Goal: Task Accomplishment & Management: Manage account settings

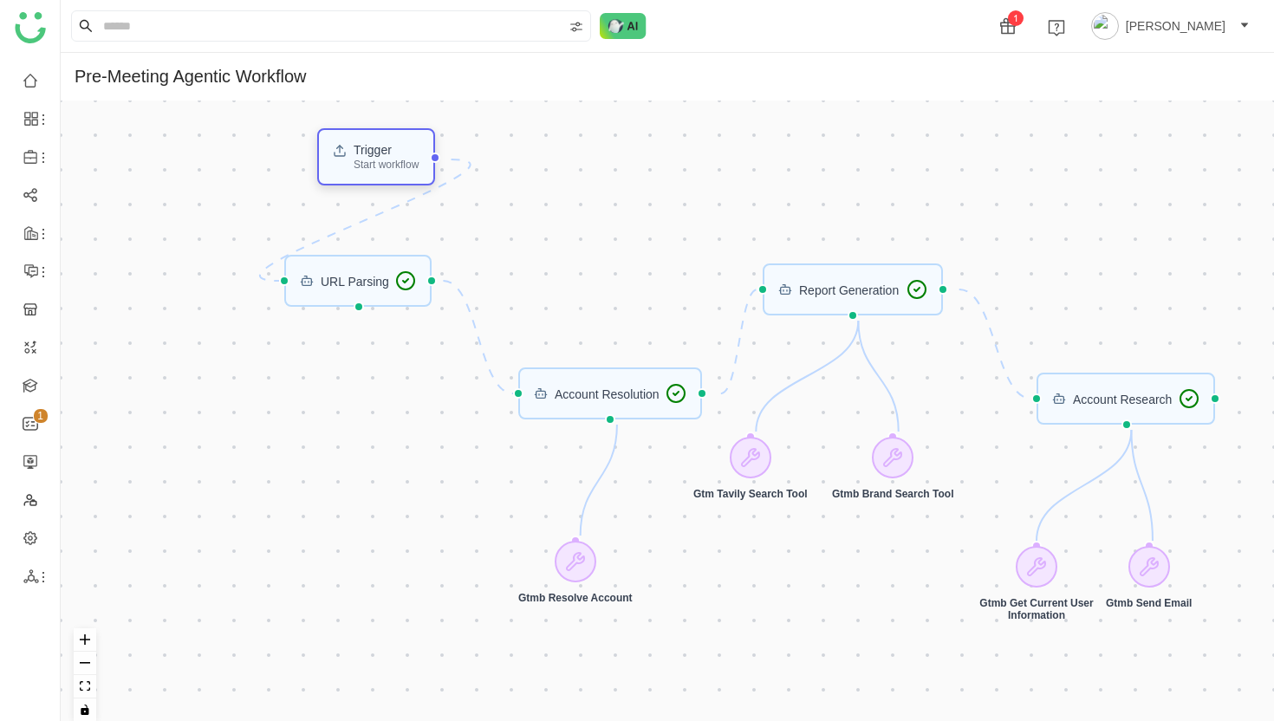
drag, startPoint x: 123, startPoint y: 306, endPoint x: 353, endPoint y: 148, distance: 278.6
click at [353, 148] on div "Trigger Start workflow" at bounding box center [376, 157] width 86 height 26
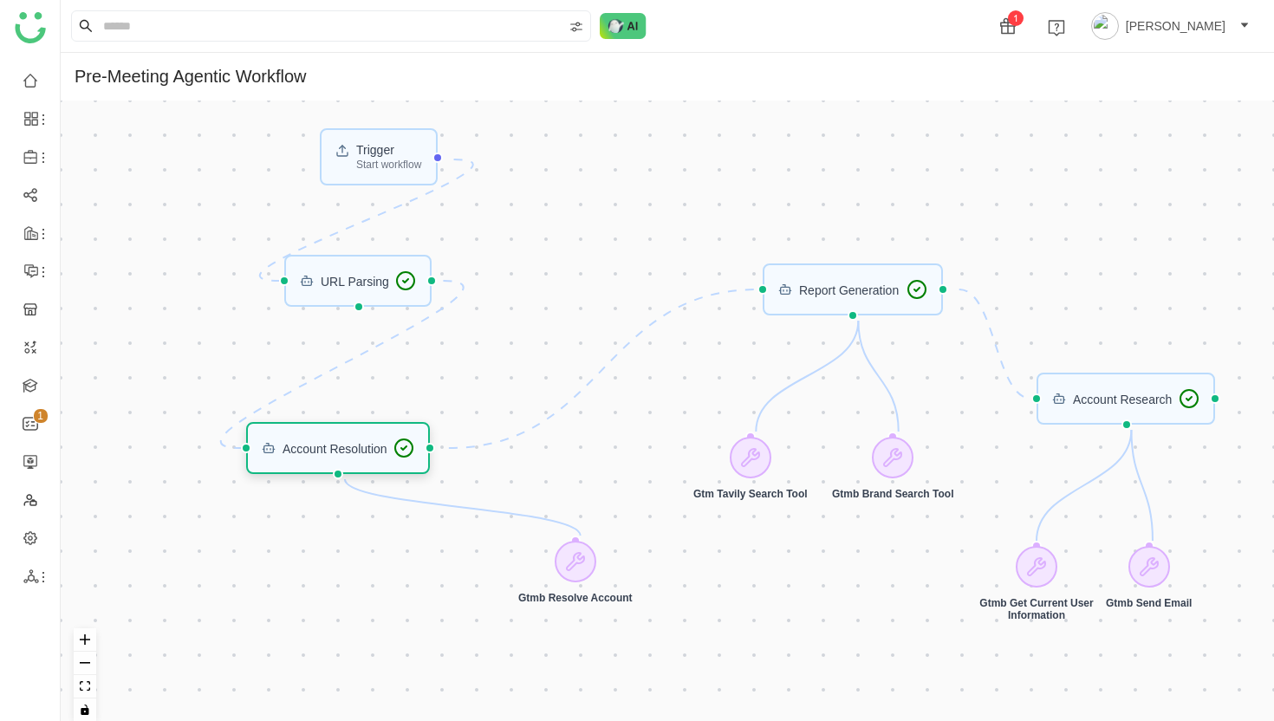
drag, startPoint x: 397, startPoint y: 449, endPoint x: 360, endPoint y: 457, distance: 38.1
click at [360, 457] on div "Account Resolution" at bounding box center [338, 448] width 153 height 21
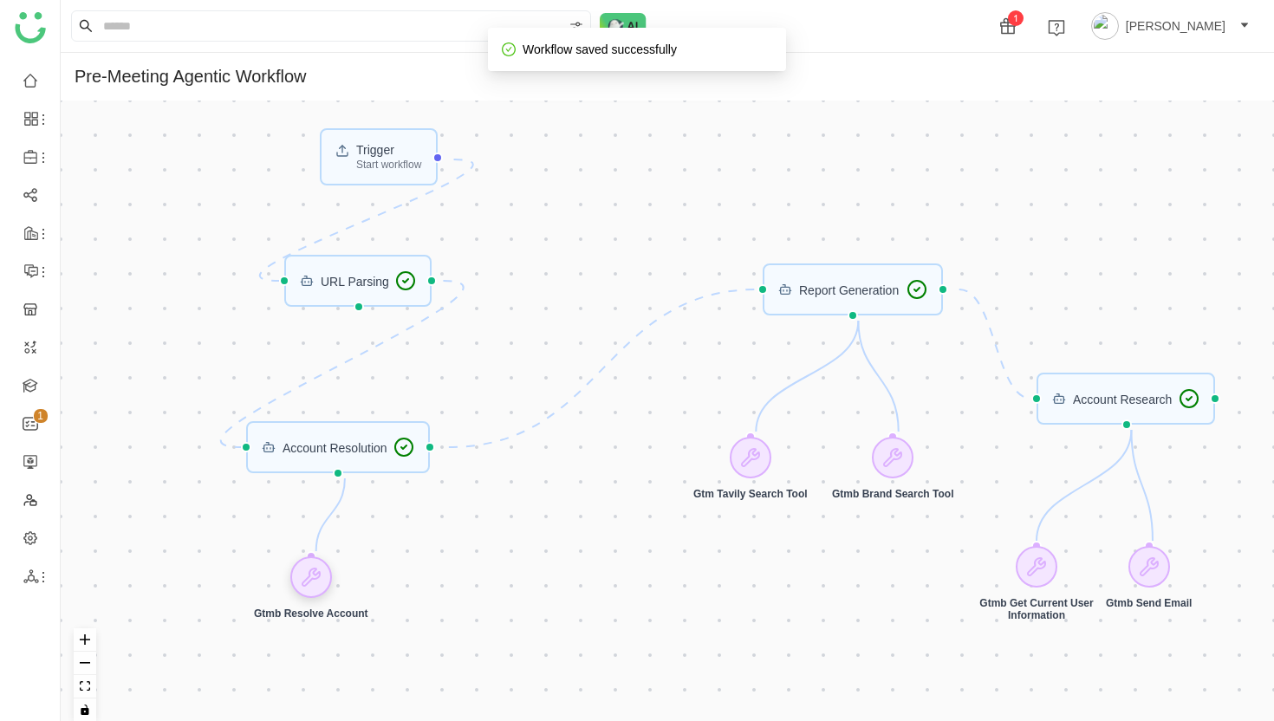
drag, startPoint x: 583, startPoint y: 562, endPoint x: 320, endPoint y: 576, distance: 263.9
click at [320, 576] on icon at bounding box center [311, 577] width 17 height 17
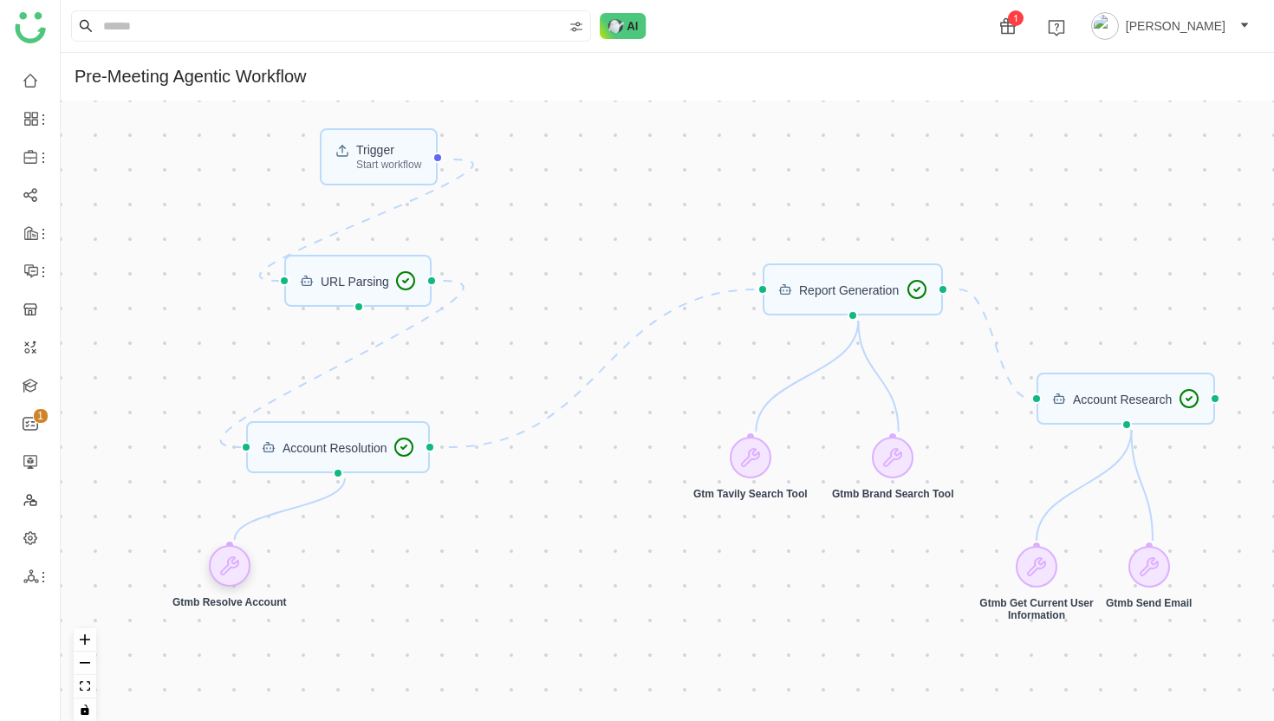
drag, startPoint x: 320, startPoint y: 576, endPoint x: 237, endPoint y: 566, distance: 83.0
click at [237, 566] on icon at bounding box center [229, 565] width 17 height 17
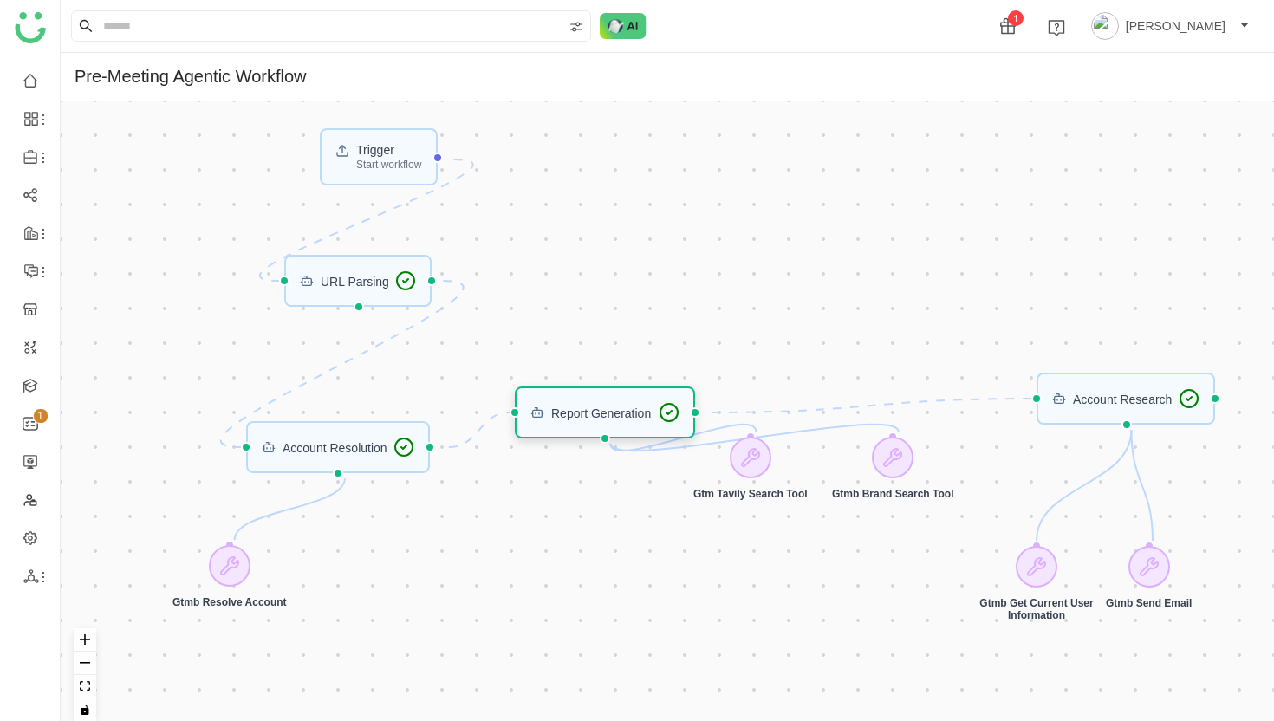
drag, startPoint x: 877, startPoint y: 291, endPoint x: 630, endPoint y: 414, distance: 276.0
click at [630, 414] on div "Report Generation" at bounding box center [601, 413] width 100 height 12
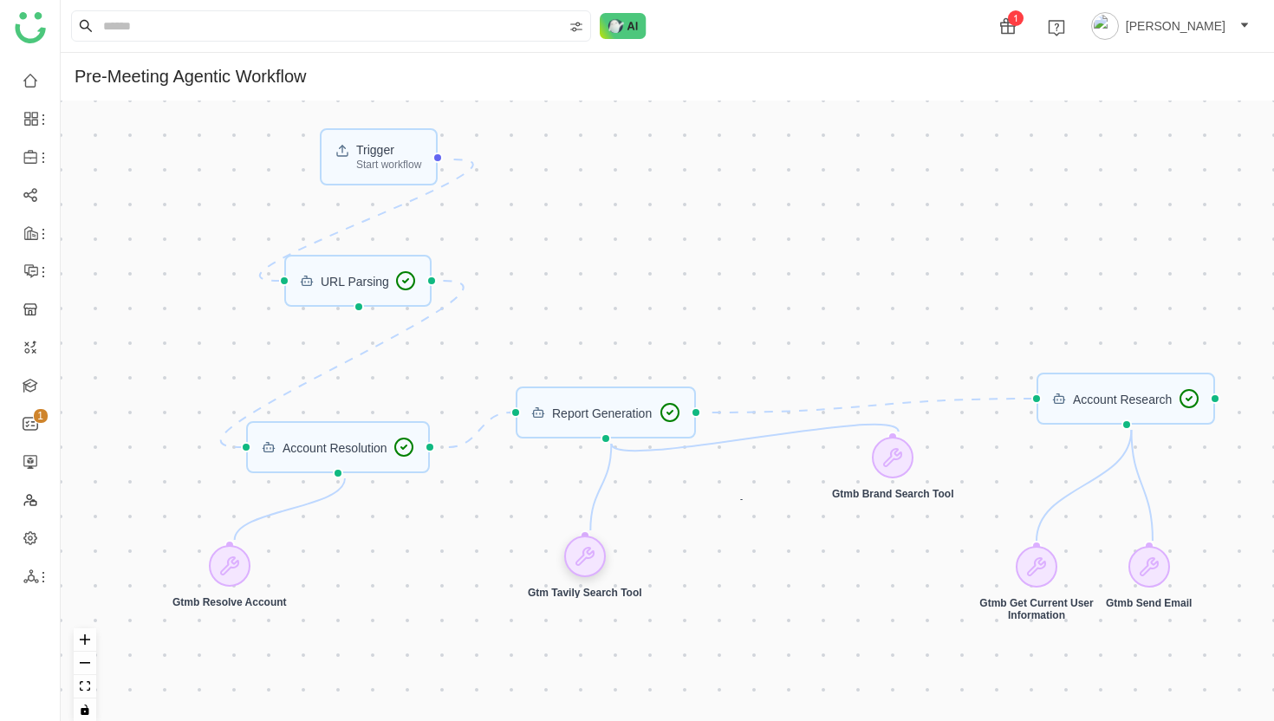
drag, startPoint x: 757, startPoint y: 459, endPoint x: 591, endPoint y: 558, distance: 192.8
click at [591, 558] on icon at bounding box center [584, 556] width 17 height 17
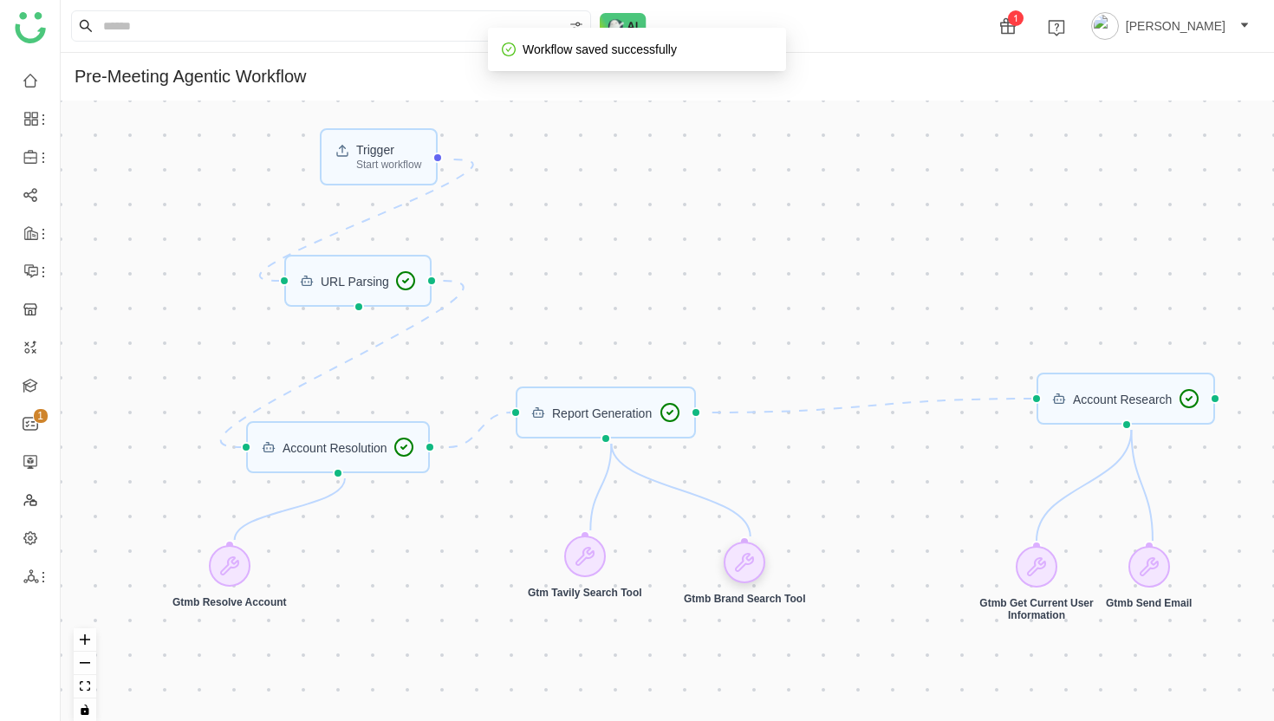
drag, startPoint x: 899, startPoint y: 472, endPoint x: 750, endPoint y: 576, distance: 182.3
click at [750, 576] on div at bounding box center [745, 563] width 42 height 42
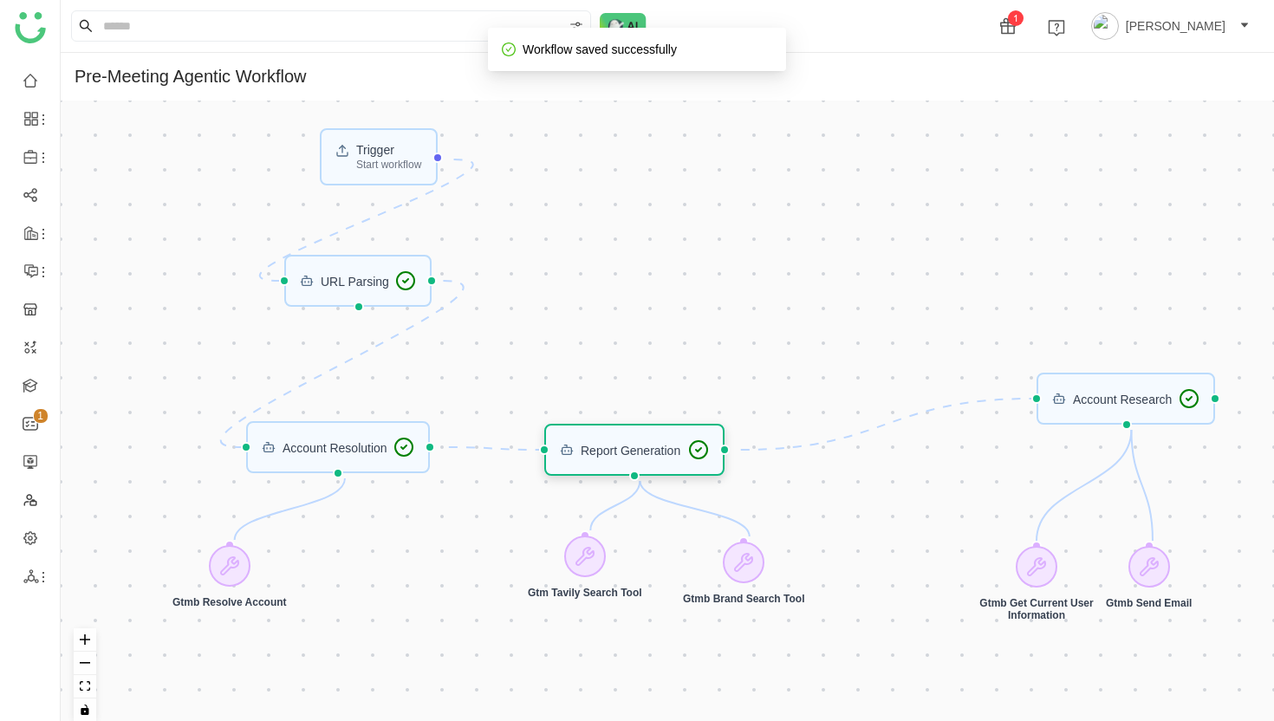
drag, startPoint x: 618, startPoint y: 413, endPoint x: 647, endPoint y: 450, distance: 47.0
click at [647, 450] on div "Report Generation" at bounding box center [631, 450] width 100 height 12
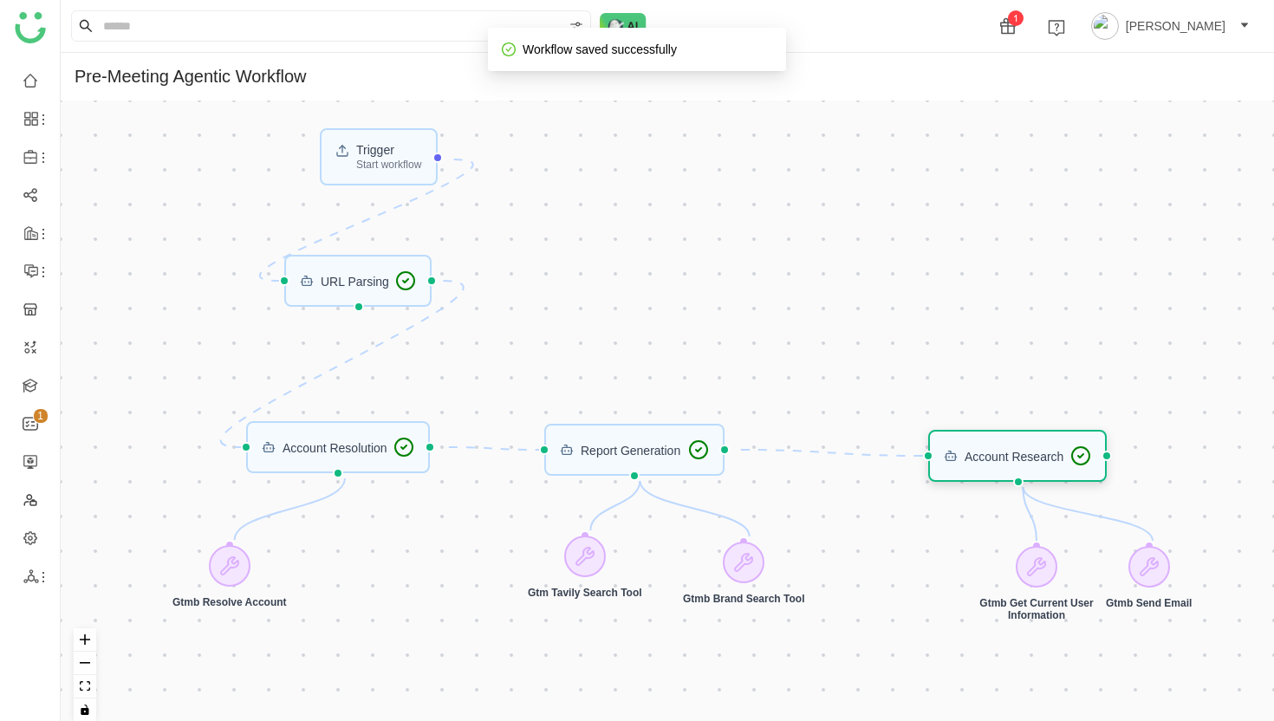
drag, startPoint x: 1106, startPoint y: 398, endPoint x: 998, endPoint y: 454, distance: 122.1
click at [998, 454] on div "Account Research" at bounding box center [1014, 456] width 99 height 12
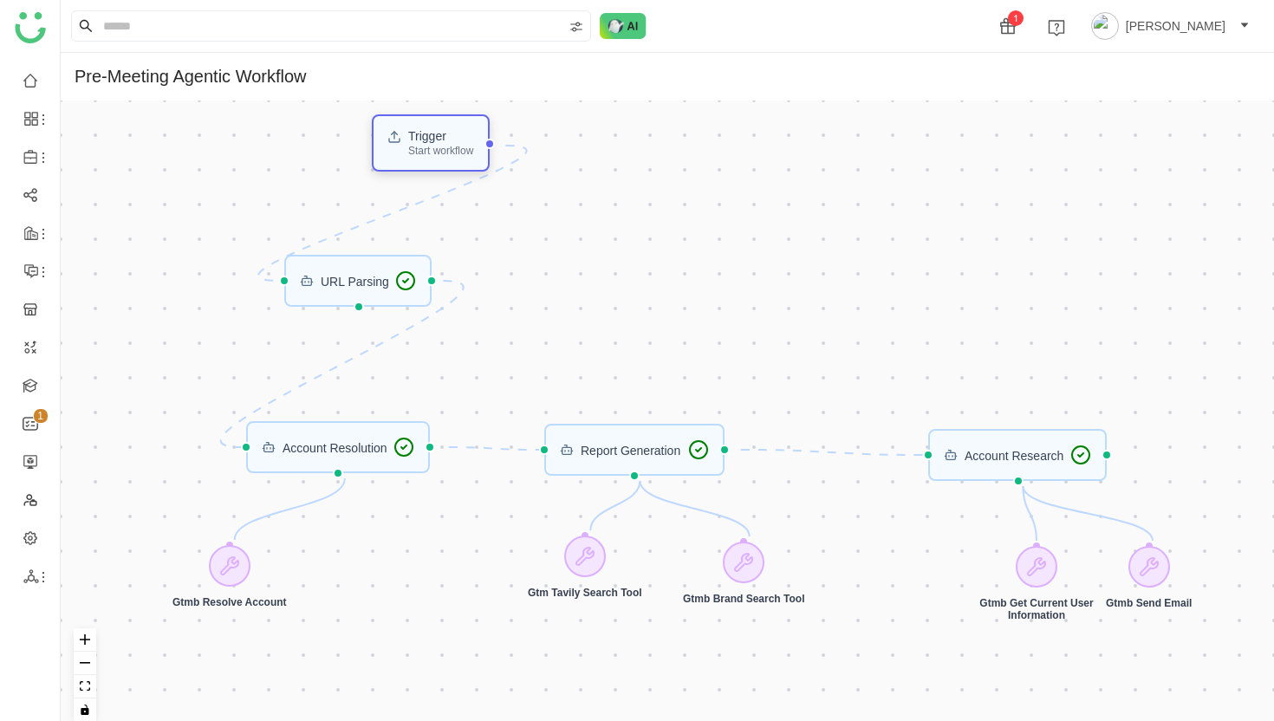
drag, startPoint x: 386, startPoint y: 168, endPoint x: 438, endPoint y: 154, distance: 53.8
click at [438, 154] on div "Start workflow" at bounding box center [440, 151] width 65 height 10
drag, startPoint x: 361, startPoint y: 302, endPoint x: 437, endPoint y: 267, distance: 83.0
click at [433, 267] on div "URL Parsing" at bounding box center [358, 281] width 148 height 52
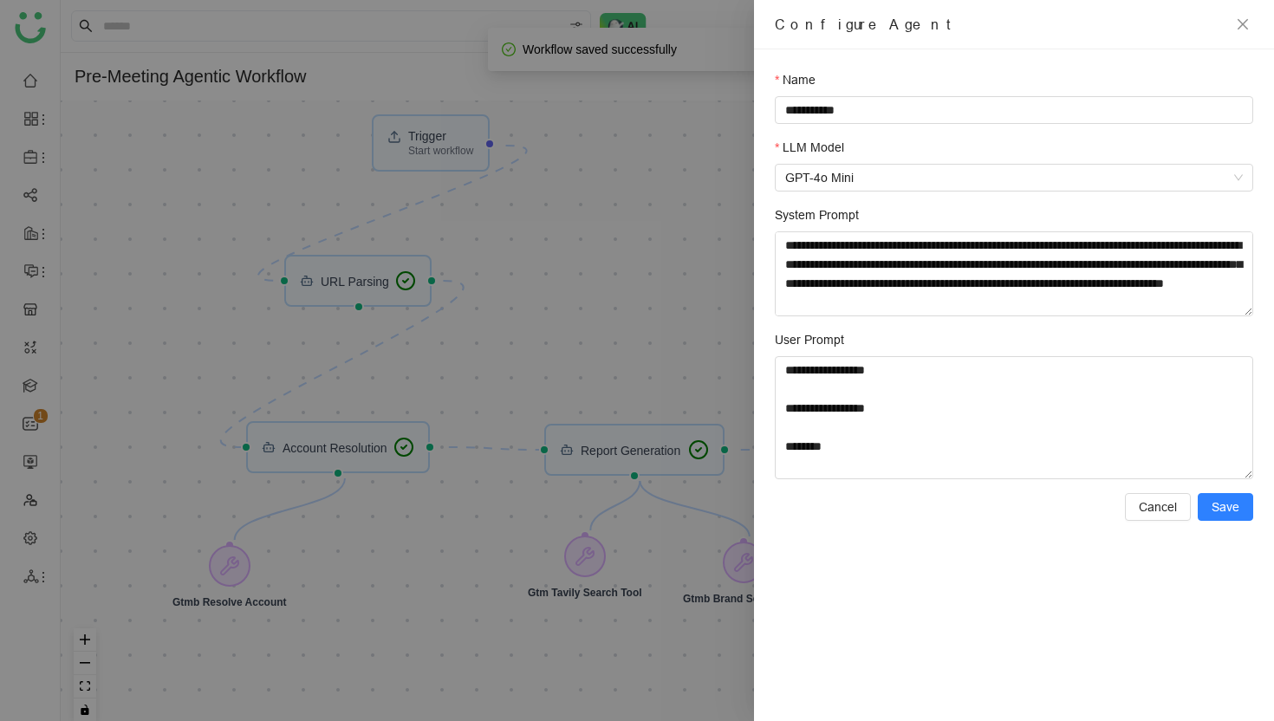
drag, startPoint x: 361, startPoint y: 279, endPoint x: 415, endPoint y: 259, distance: 58.1
click at [417, 259] on div at bounding box center [637, 360] width 1274 height 721
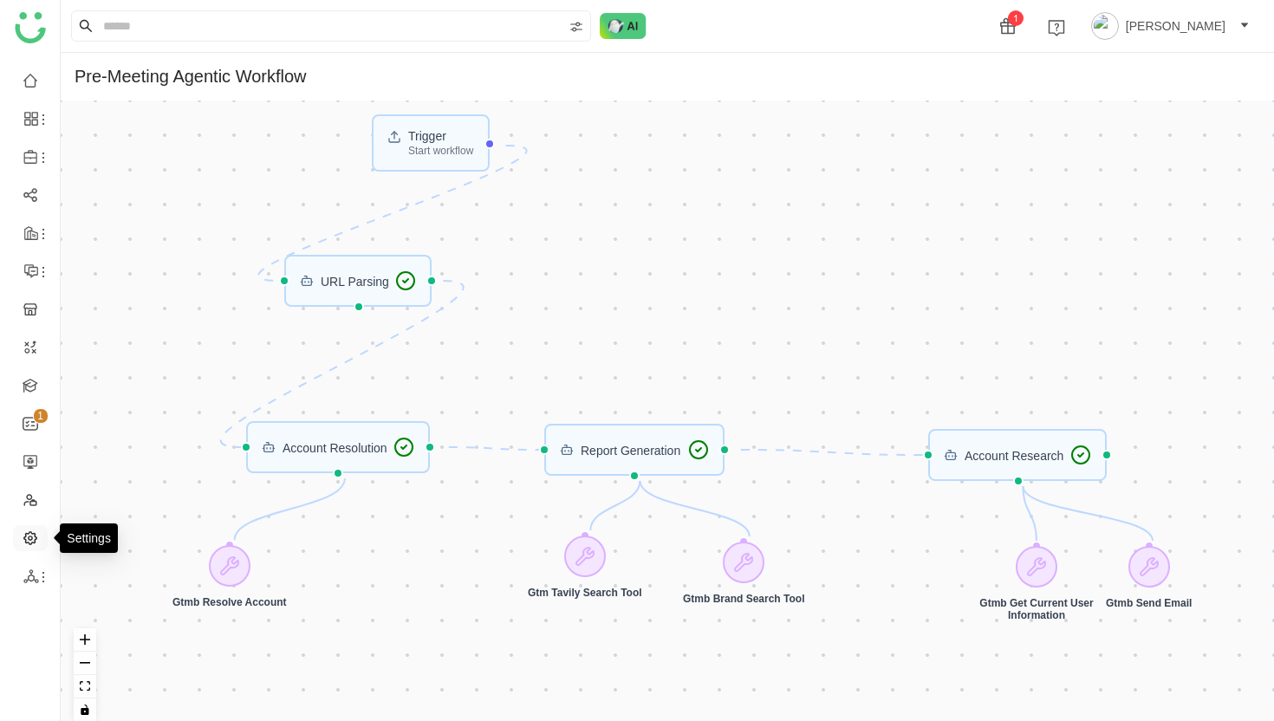
click at [24, 540] on link at bounding box center [31, 537] width 16 height 14
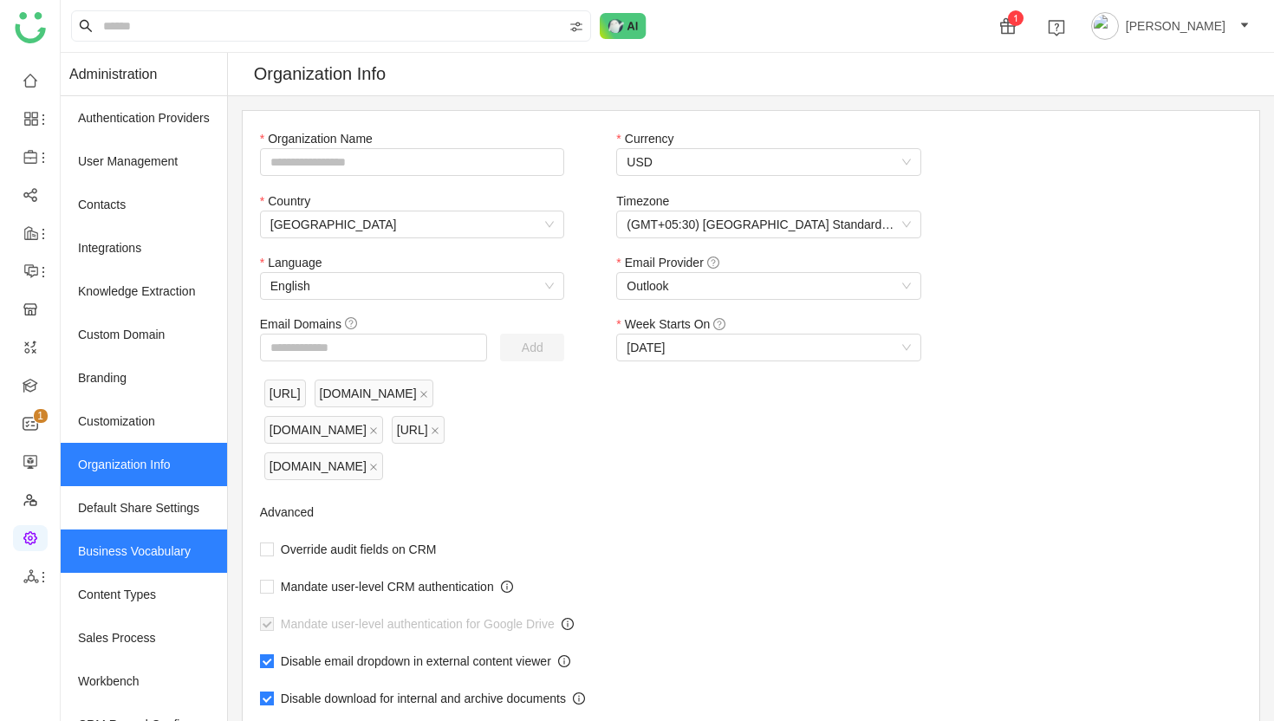
type input "*******"
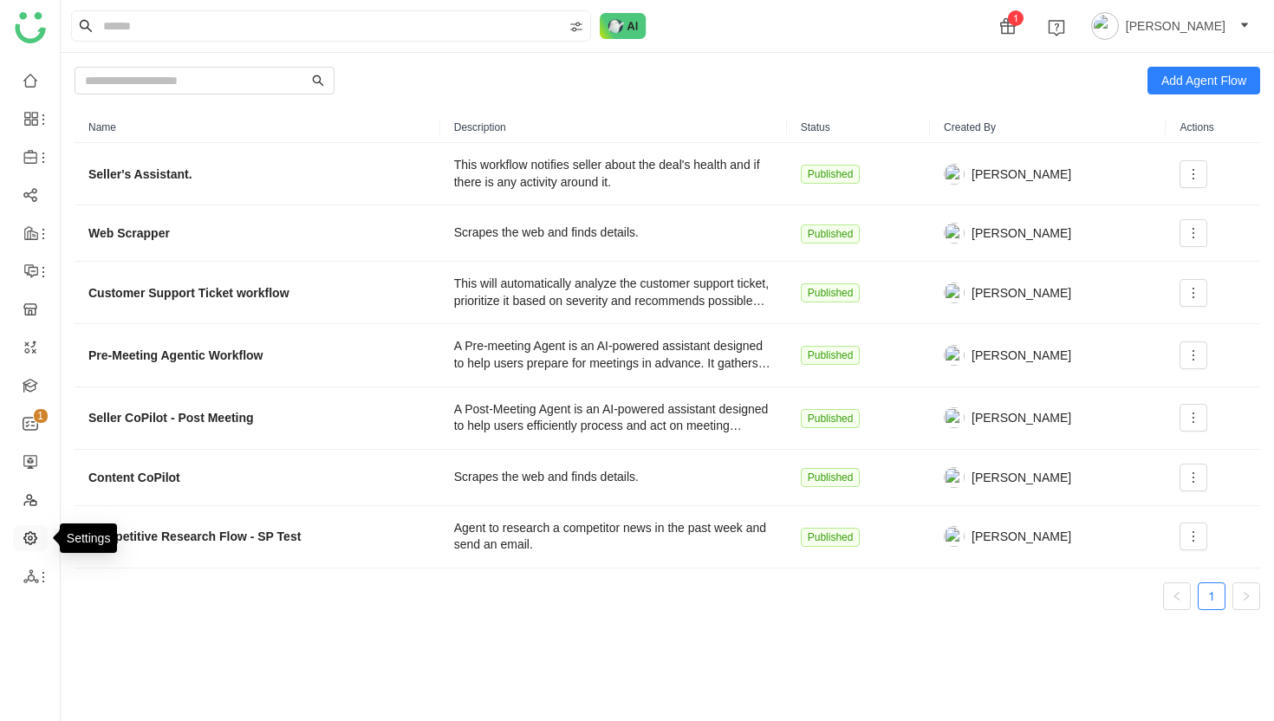
click at [29, 539] on link at bounding box center [31, 537] width 16 height 14
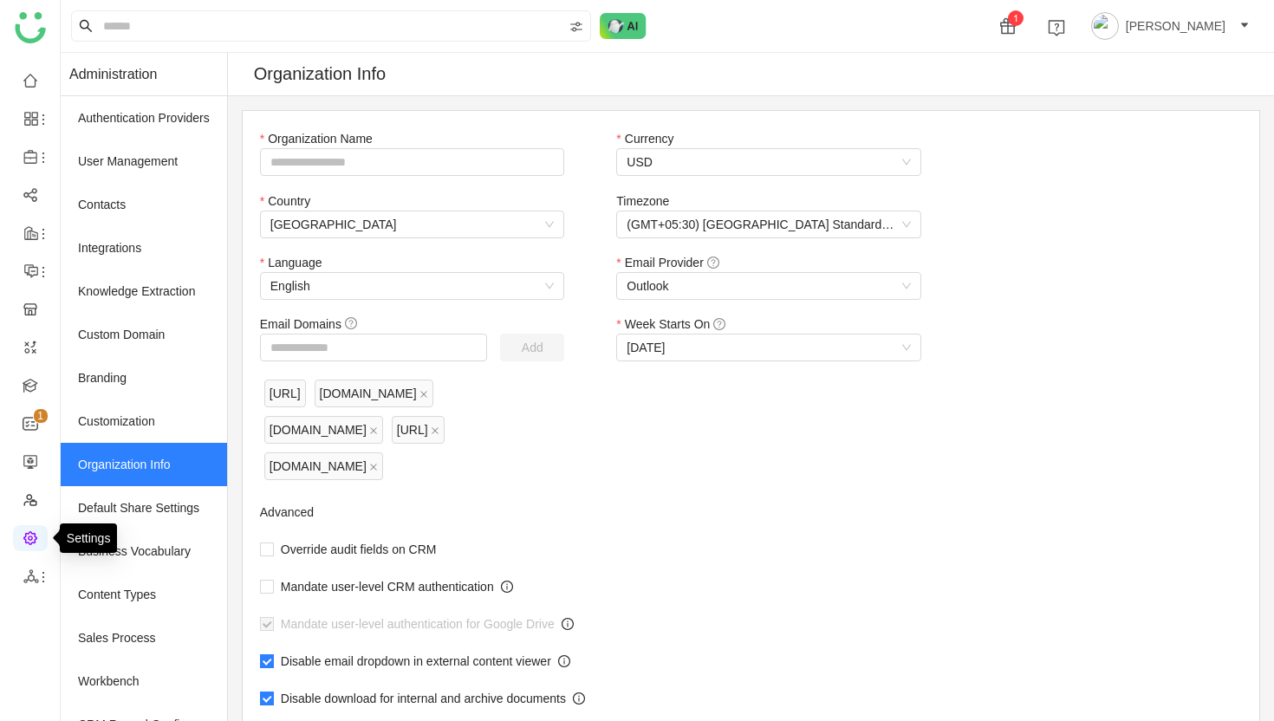
type input "*******"
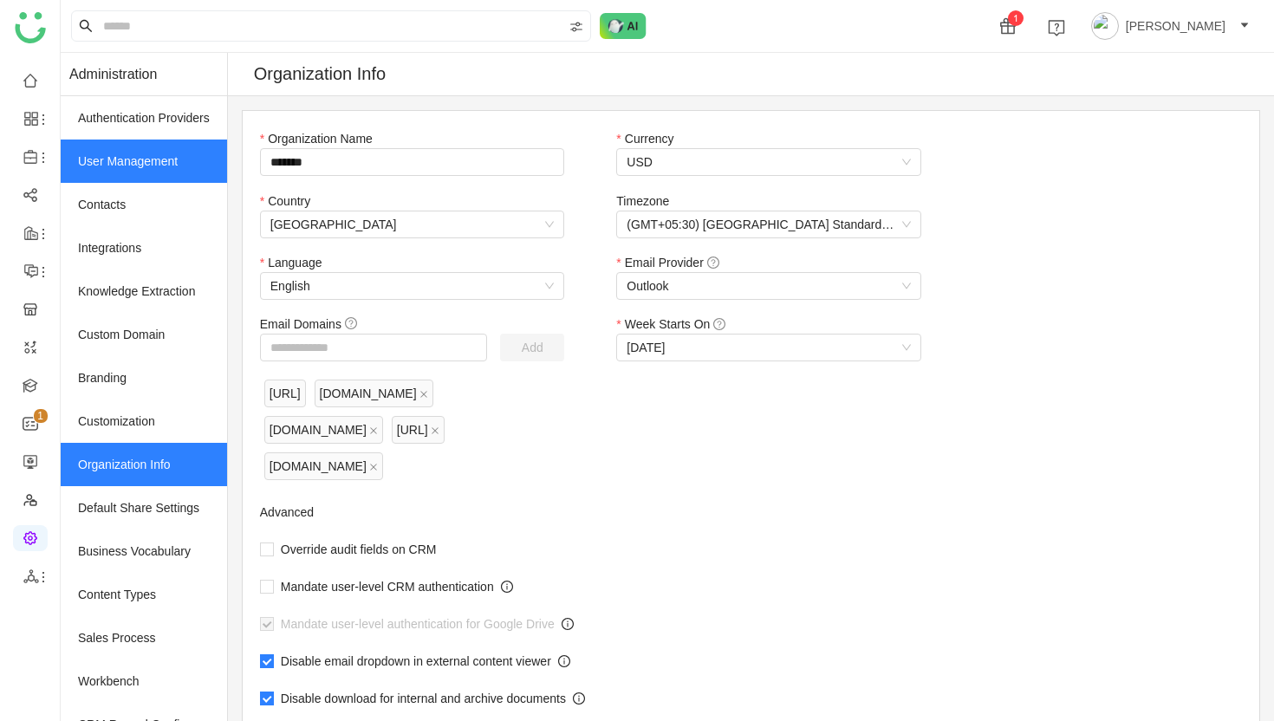
click at [126, 165] on link "User Management" at bounding box center [144, 161] width 166 height 43
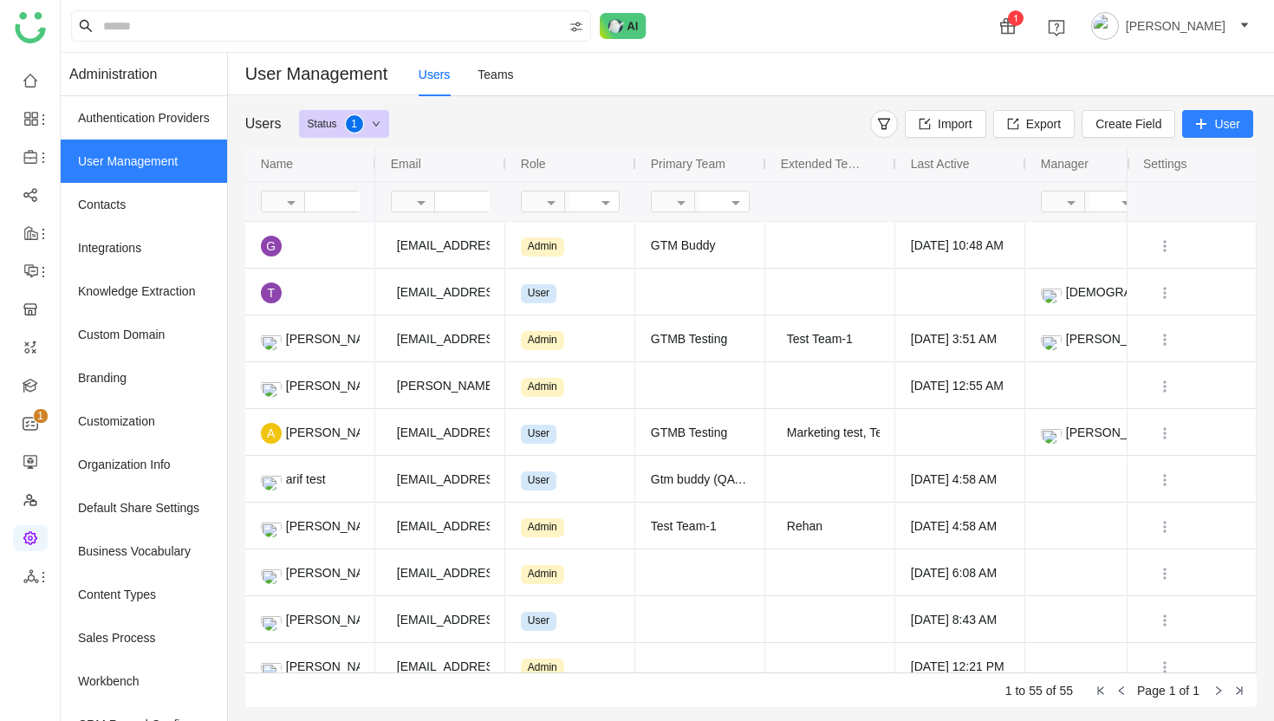
click at [1202, 120] on icon at bounding box center [1201, 124] width 12 height 12
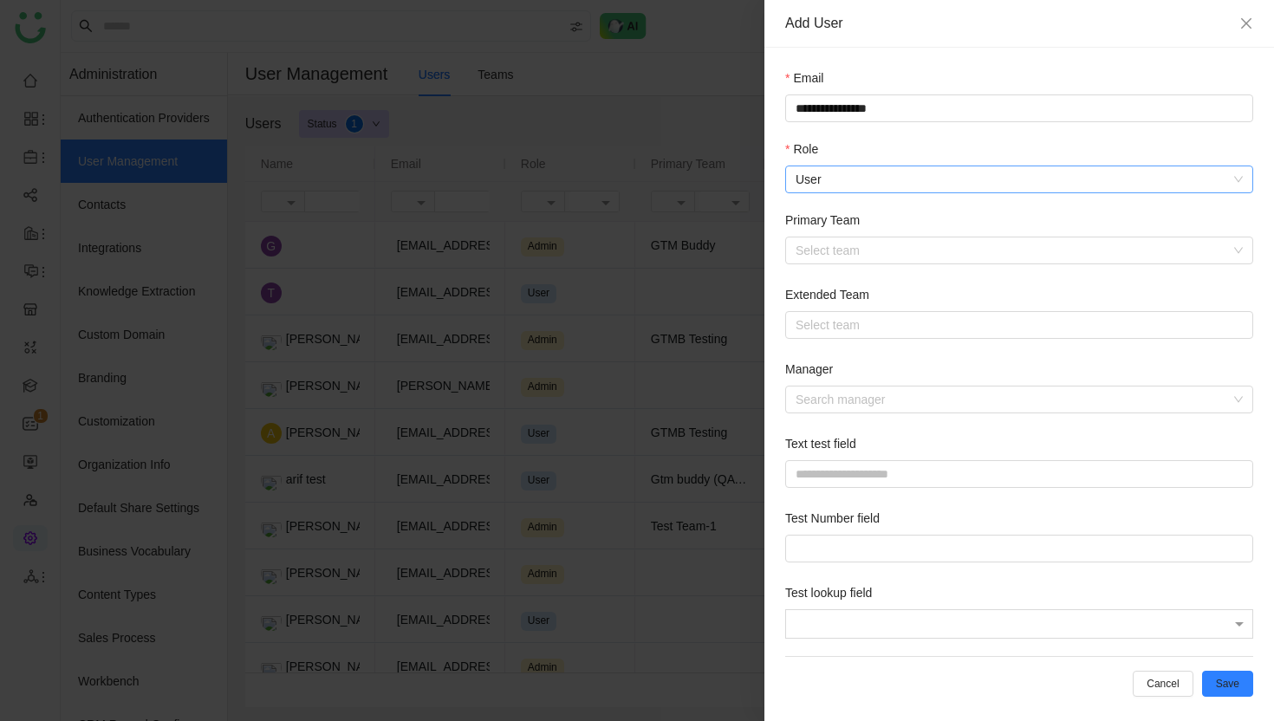
type input "**********"
click at [875, 184] on nz-select-item "User" at bounding box center [1019, 179] width 447 height 26
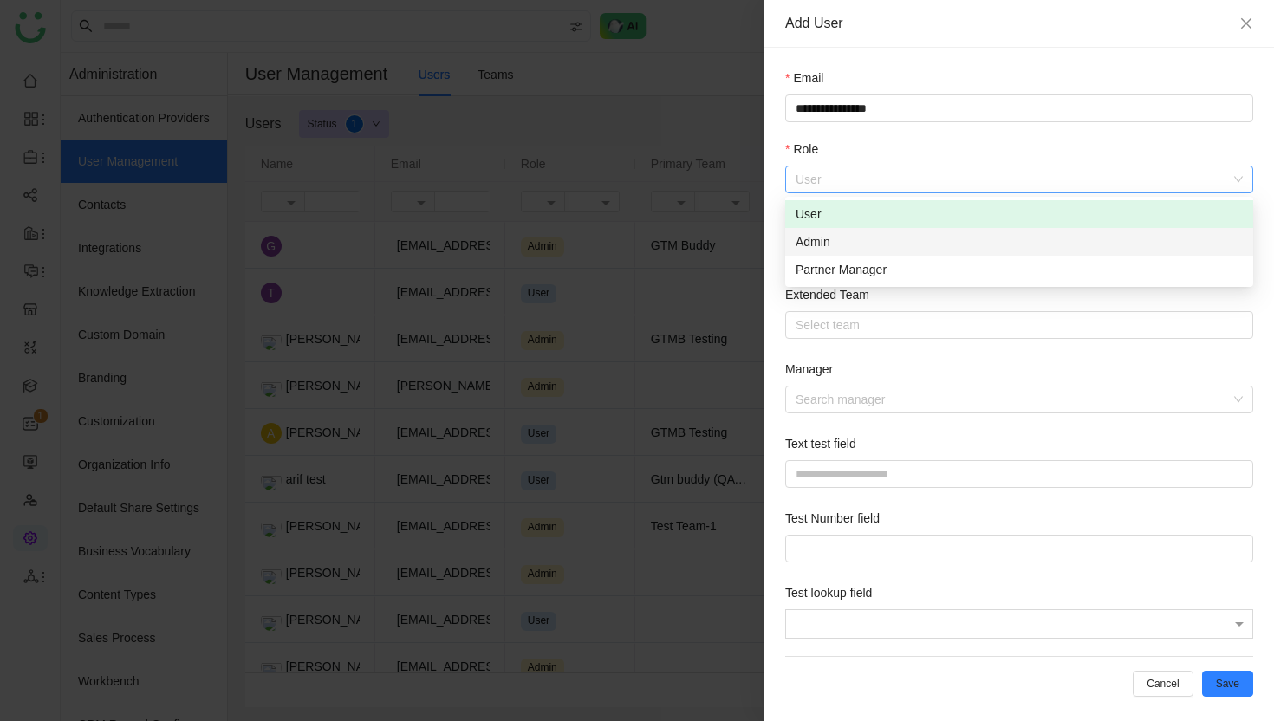
click at [845, 246] on div "Admin" at bounding box center [1019, 241] width 447 height 19
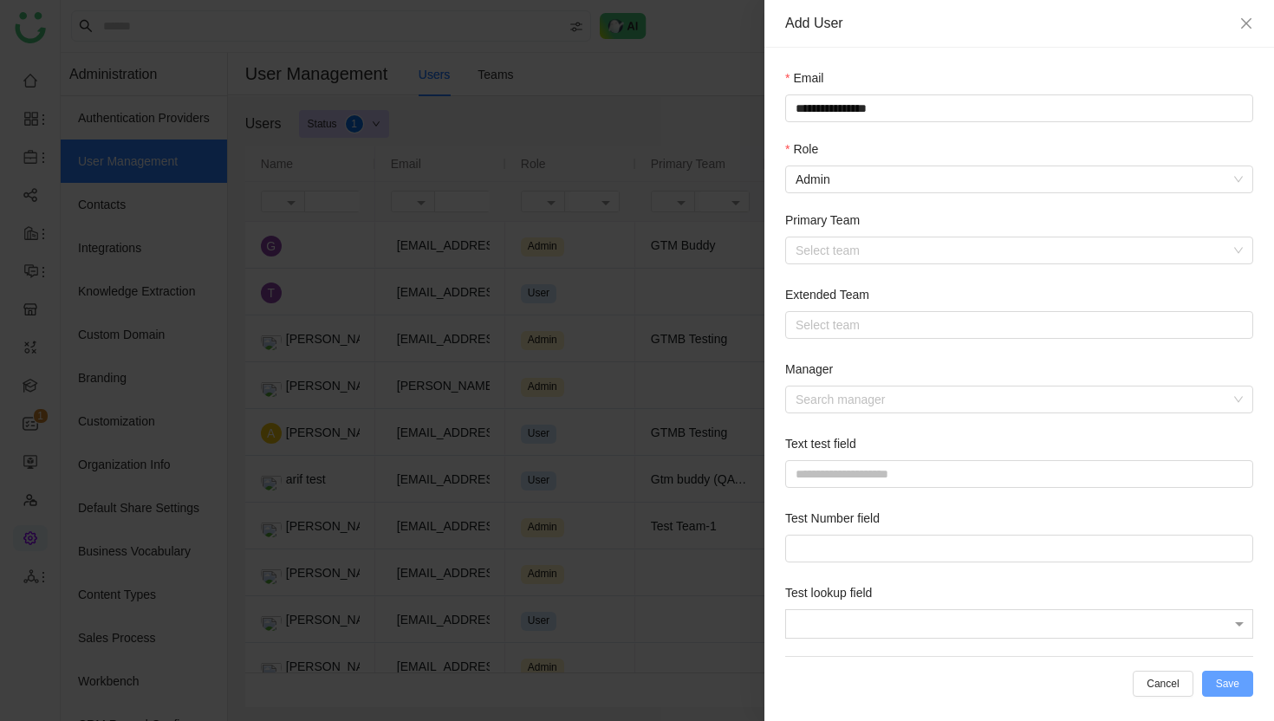
click at [1236, 675] on button "Save" at bounding box center [1227, 684] width 51 height 26
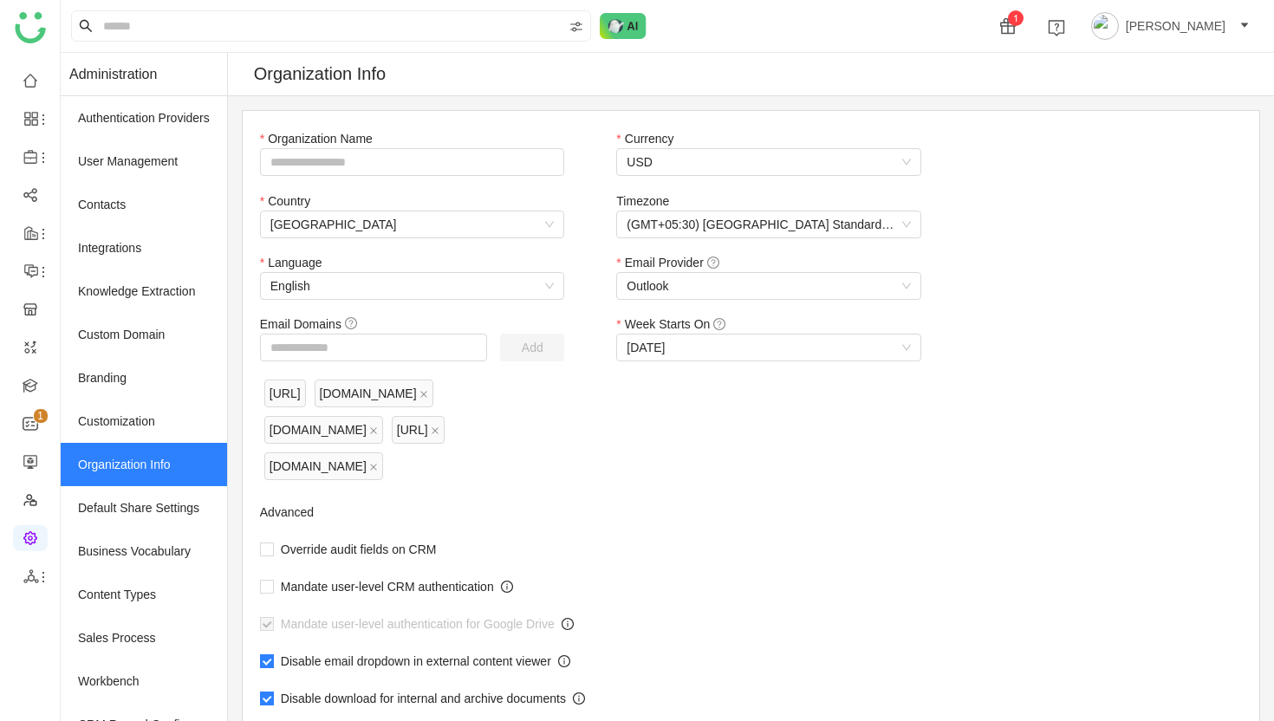
type input "*******"
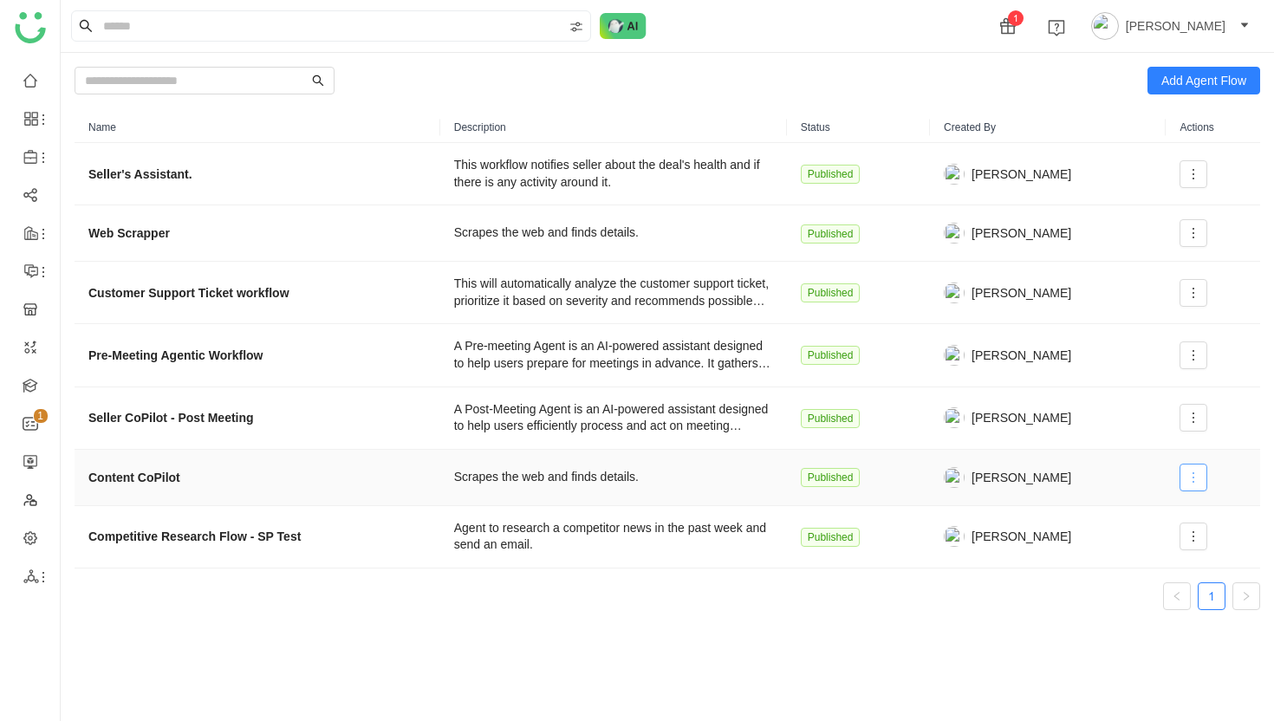
click at [1194, 478] on icon at bounding box center [1194, 478] width 14 height 14
click at [1143, 508] on span "Edit" at bounding box center [1129, 513] width 33 height 19
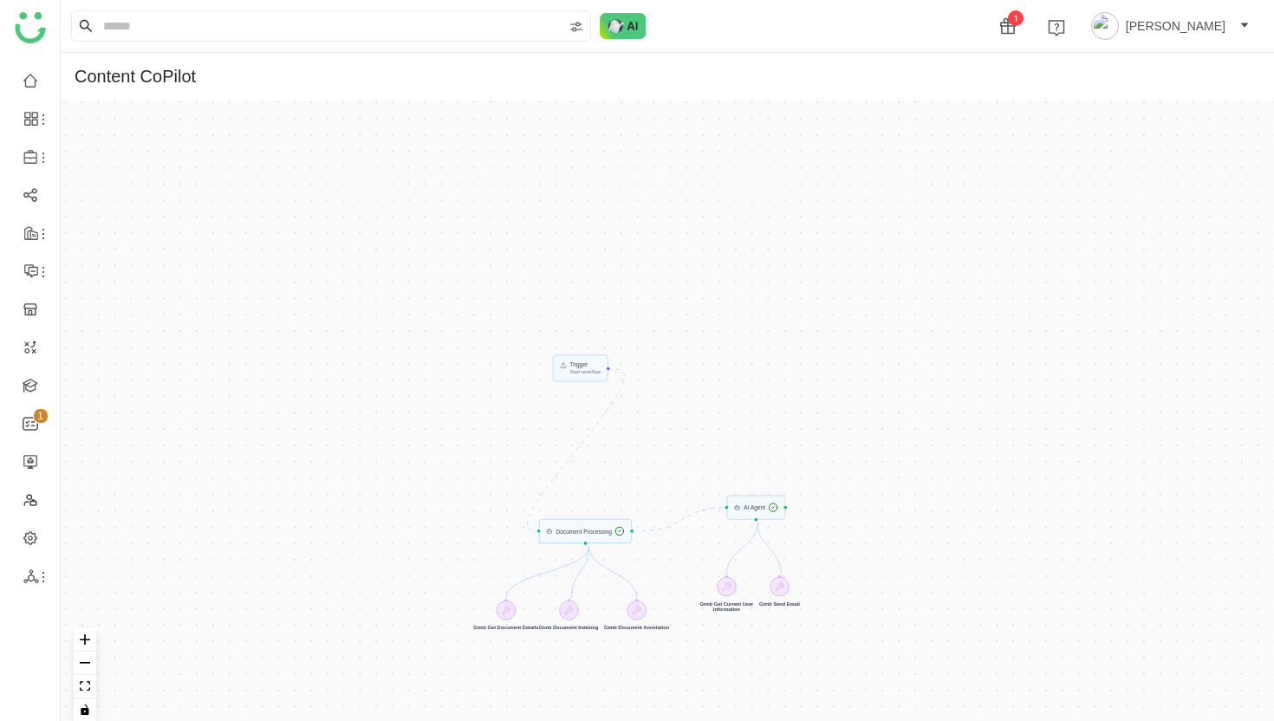
drag, startPoint x: 673, startPoint y: 255, endPoint x: 691, endPoint y: 435, distance: 181.2
click at [691, 435] on div "Trigger Start workflow AI Agent Document Processing Gtmb Get Current User Infor…" at bounding box center [667, 418] width 1213 height 634
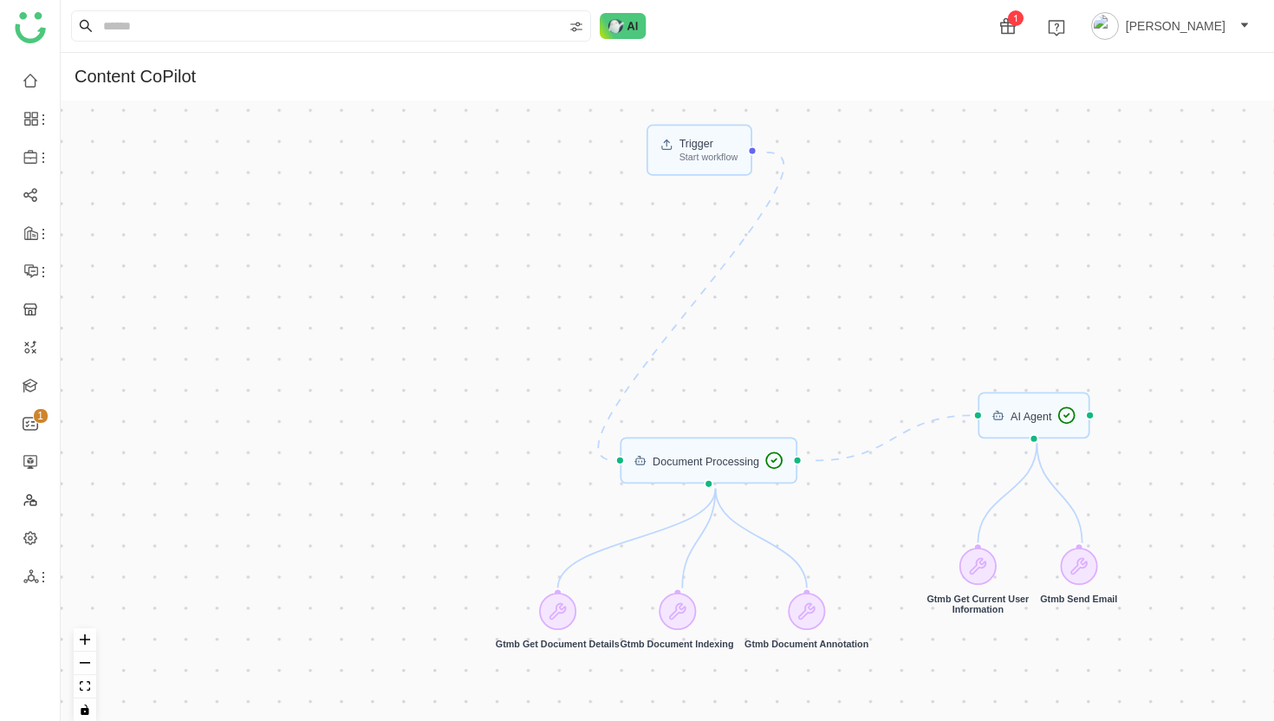
drag, startPoint x: 550, startPoint y: 422, endPoint x: 574, endPoint y: 253, distance: 170.8
click at [574, 253] on div "Trigger Start workflow AI Agent Document Processing Gtmb Get Current User Infor…" at bounding box center [667, 418] width 1213 height 634
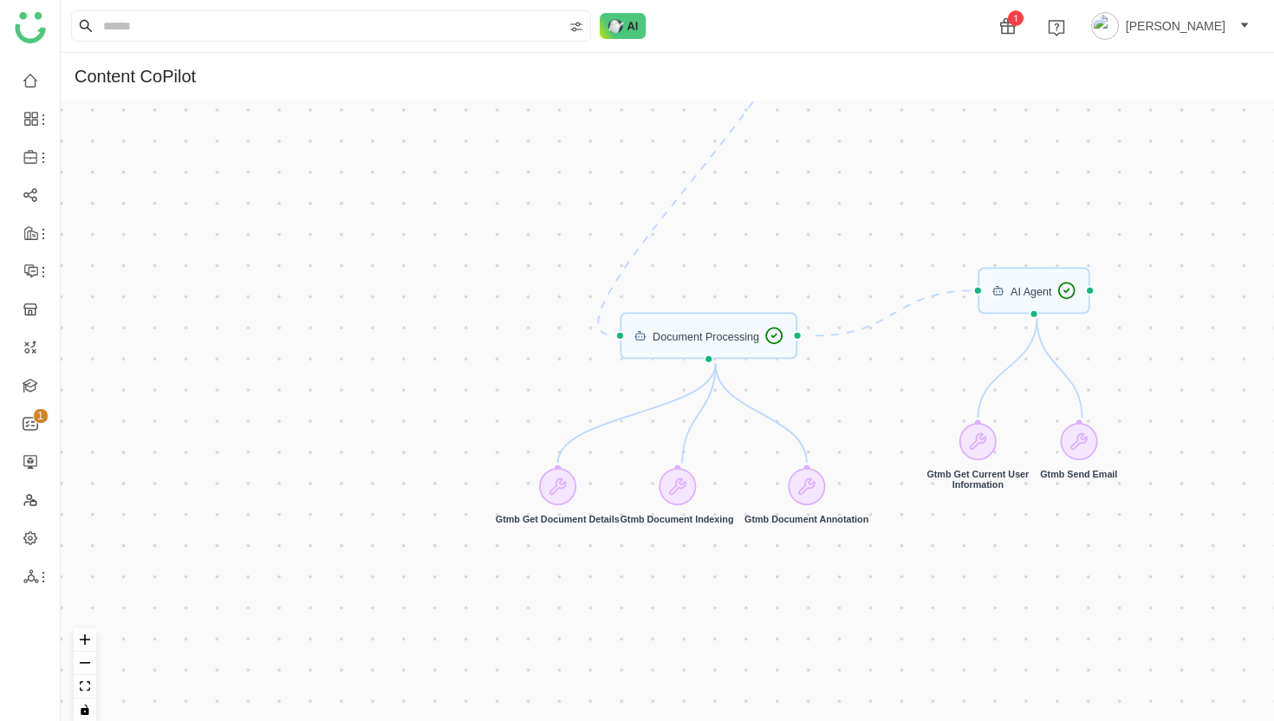
drag, startPoint x: 804, startPoint y: 338, endPoint x: 799, endPoint y: 192, distance: 145.7
click at [800, 192] on div "Trigger Start workflow AI Agent Document Processing Gtmb Get Current User Infor…" at bounding box center [667, 418] width 1213 height 634
